Goal: Task Accomplishment & Management: Use online tool/utility

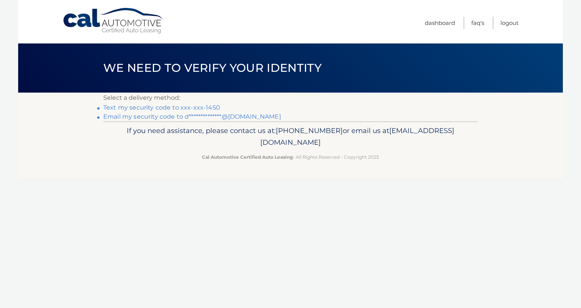
click at [135, 105] on link "Text my security code to xxx-xxx-1450" at bounding box center [161, 107] width 117 height 7
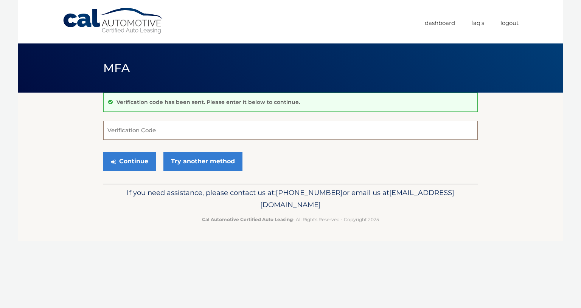
click at [146, 129] on input "Verification Code" at bounding box center [290, 130] width 374 height 19
type input "502340"
click at [127, 159] on button "Continue" at bounding box center [129, 161] width 53 height 19
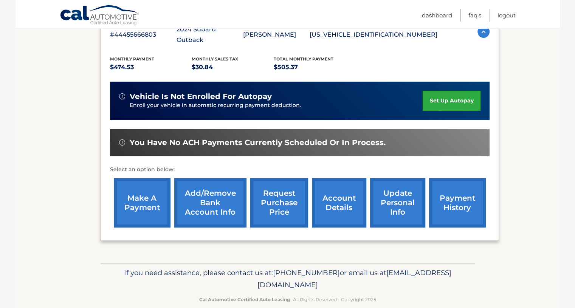
scroll to position [149, 0]
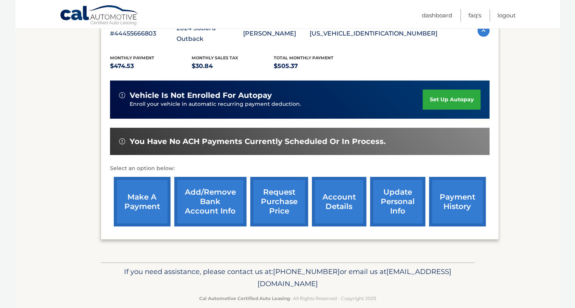
click at [143, 189] on link "make a payment" at bounding box center [142, 202] width 57 height 50
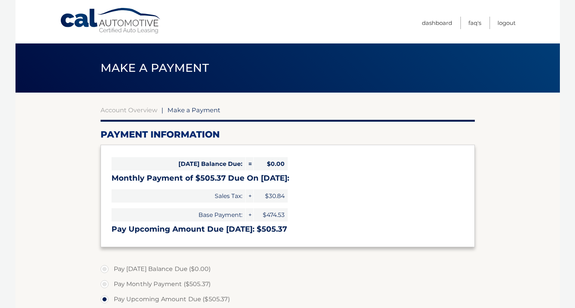
select select "OWVjMmU5ZWQtZjNhZC00ZGJiLTkzZDgtOWUxYTFiMDBiZGY4"
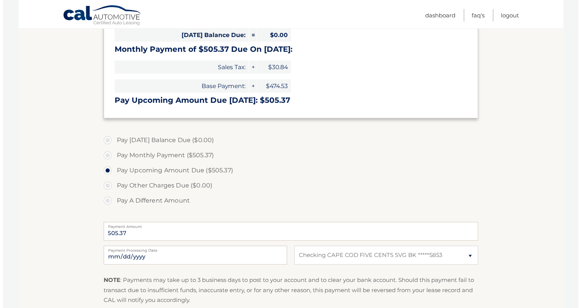
scroll to position [189, 0]
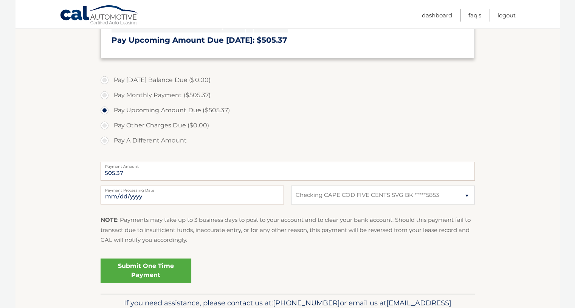
click at [138, 267] on link "Submit One Time Payment" at bounding box center [146, 271] width 91 height 24
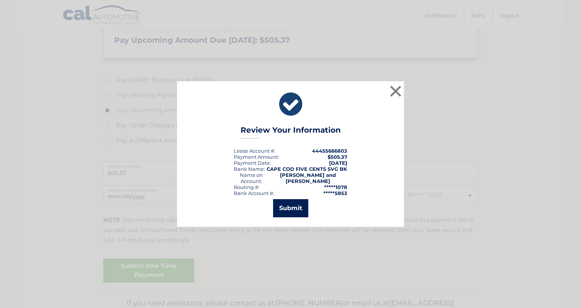
click at [290, 205] on button "Submit" at bounding box center [290, 208] width 35 height 18
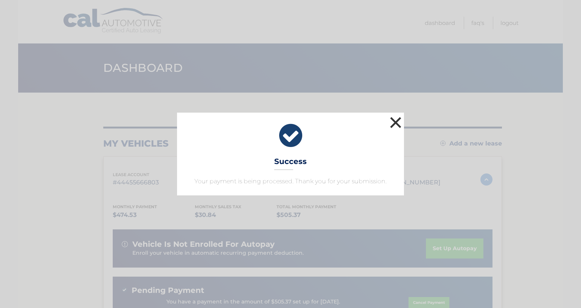
click at [395, 122] on button "×" at bounding box center [395, 122] width 15 height 15
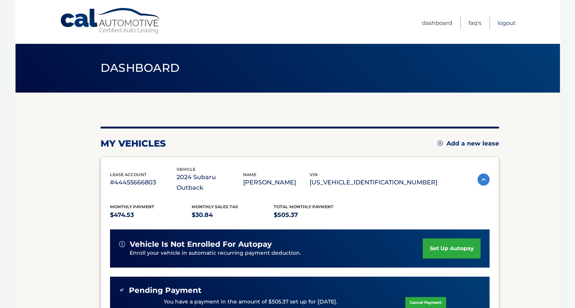
click at [505, 20] on link "Logout" at bounding box center [506, 23] width 18 height 12
